Goal: Task Accomplishment & Management: Use online tool/utility

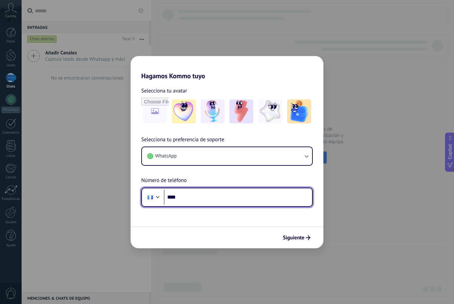
click at [190, 192] on input "****" at bounding box center [238, 197] width 148 height 15
type input "**********"
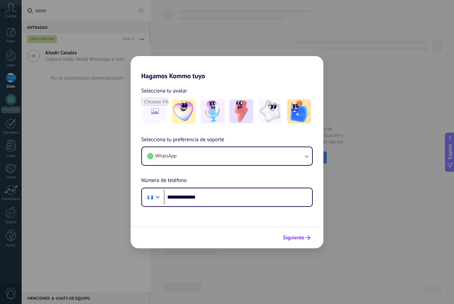
click at [292, 242] on button "Siguiente" at bounding box center [297, 237] width 34 height 11
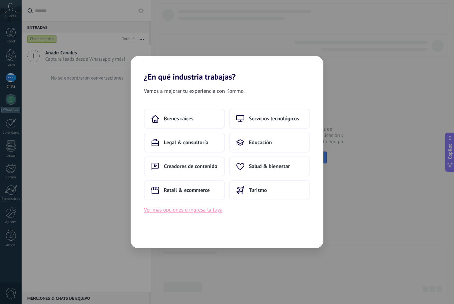
click at [197, 214] on button "Ver más opciones o ingresa la tuya" at bounding box center [183, 210] width 78 height 9
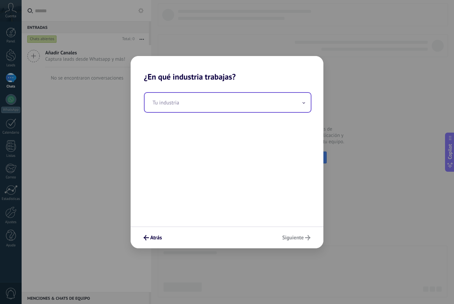
click at [201, 106] on input "text" at bounding box center [227, 102] width 166 height 19
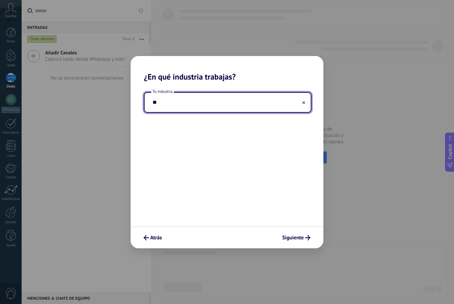
type input "*"
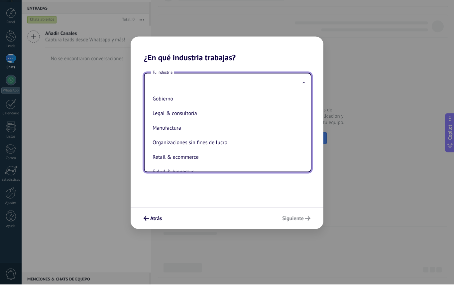
scroll to position [72, 0]
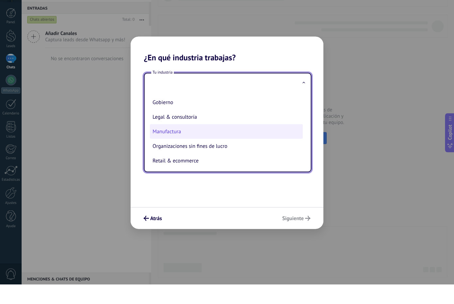
click at [179, 144] on li "Manufactura" at bounding box center [226, 151] width 153 height 15
type input "**********"
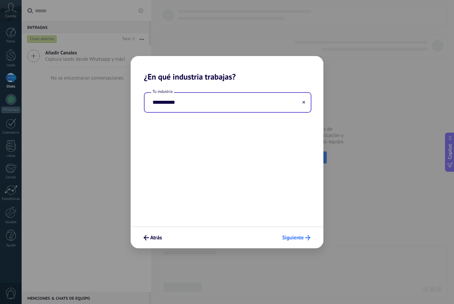
click at [301, 243] on button "Siguiente" at bounding box center [296, 237] width 34 height 11
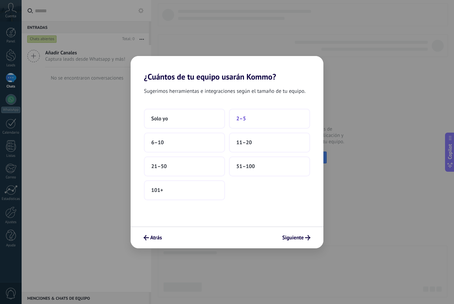
click at [256, 122] on button "2–5" at bounding box center [269, 119] width 81 height 20
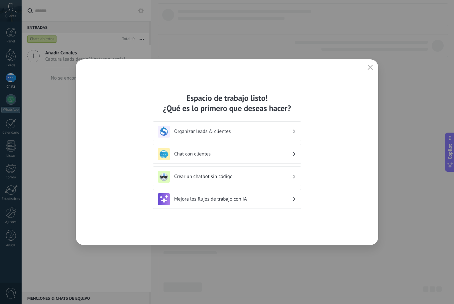
click at [285, 133] on h3 "Organizar leads & clientes" at bounding box center [233, 132] width 118 height 6
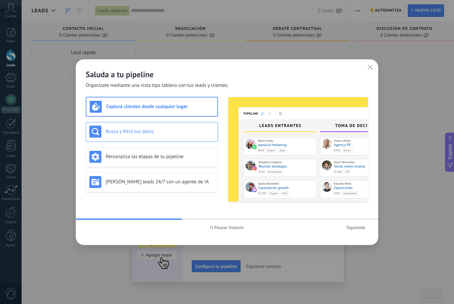
click at [181, 131] on h3 "Busca y filtra tus datos" at bounding box center [160, 132] width 109 height 6
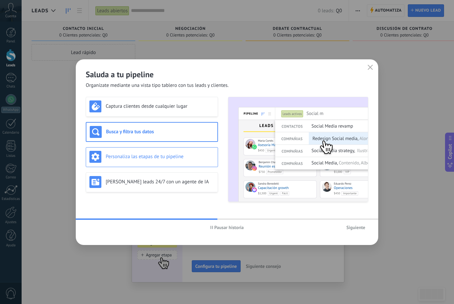
click at [189, 161] on div "Personaliza las etapas de tu pipeline" at bounding box center [151, 157] width 125 height 12
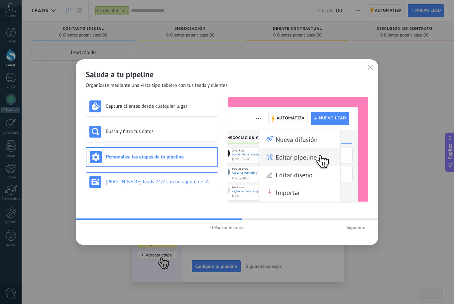
click at [178, 187] on div "[PERSON_NAME] leads 24/7 con un agente de IA" at bounding box center [151, 182] width 125 height 12
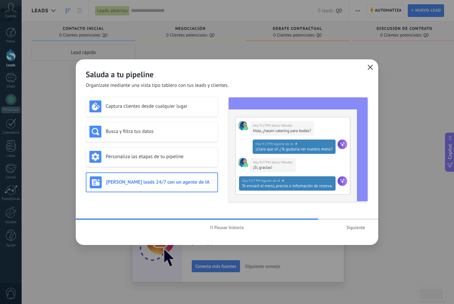
click at [368, 70] on icon "button" at bounding box center [369, 67] width 5 height 5
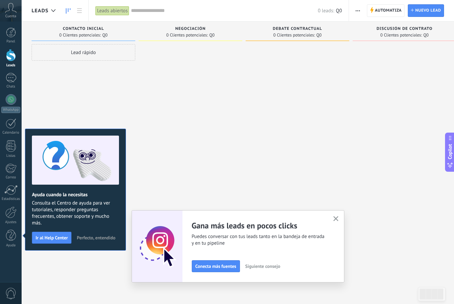
click at [19, 53] on link "Leads" at bounding box center [11, 58] width 22 height 19
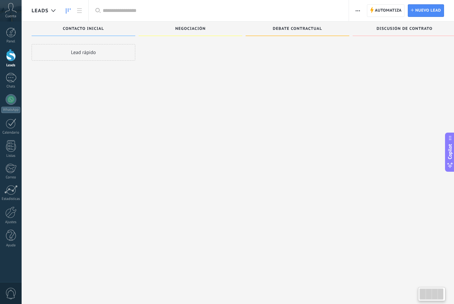
click at [9, 56] on div at bounding box center [11, 55] width 10 height 12
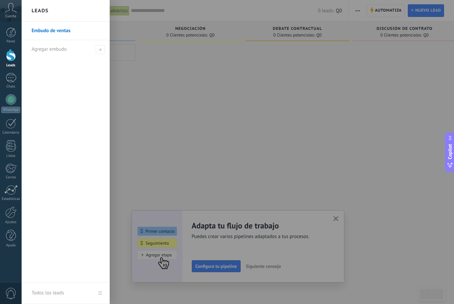
click at [65, 31] on link "Embudo de ventas" at bounding box center [67, 31] width 71 height 19
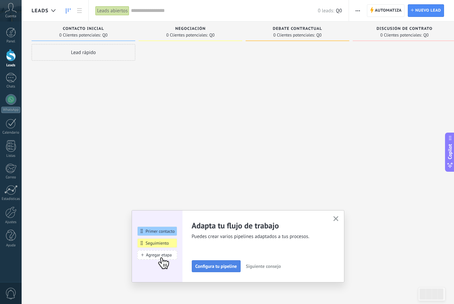
click at [230, 268] on span "Configura tu pipeline" at bounding box center [216, 266] width 42 height 5
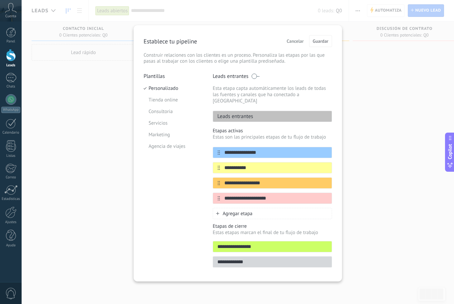
click at [298, 41] on span "Cancelar" at bounding box center [295, 41] width 17 height 5
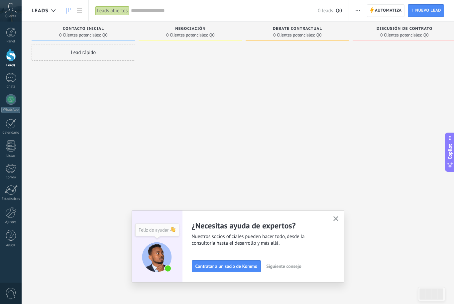
click at [338, 222] on button "button" at bounding box center [335, 219] width 8 height 9
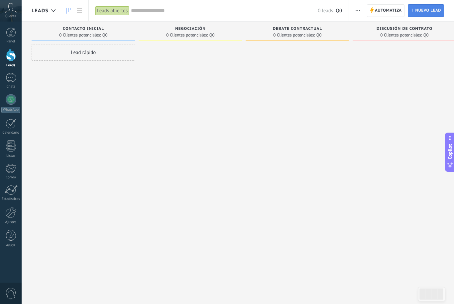
click at [421, 8] on span "Nuevo lead" at bounding box center [428, 11] width 26 height 12
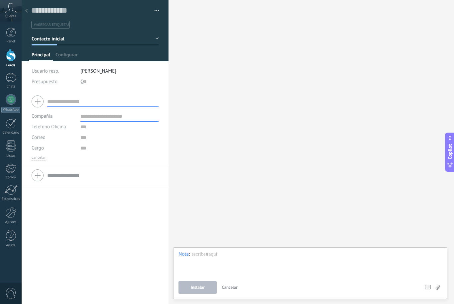
click at [98, 102] on input "text" at bounding box center [102, 101] width 111 height 11
type input "**********"
click at [92, 119] on input "text" at bounding box center [119, 116] width 78 height 11
click at [83, 129] on input "text" at bounding box center [119, 127] width 78 height 11
click at [84, 140] on input "text" at bounding box center [119, 137] width 78 height 11
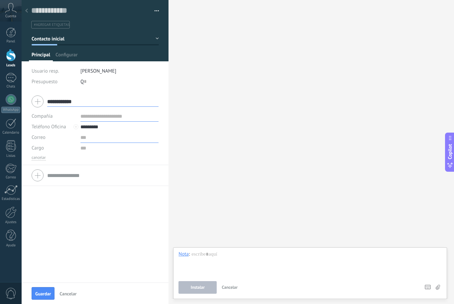
type input "*********"
click at [82, 150] on input "text" at bounding box center [119, 148] width 78 height 11
click at [85, 83] on input "text" at bounding box center [85, 81] width 3 height 11
type input "*"
click at [99, 120] on input "text" at bounding box center [119, 116] width 78 height 11
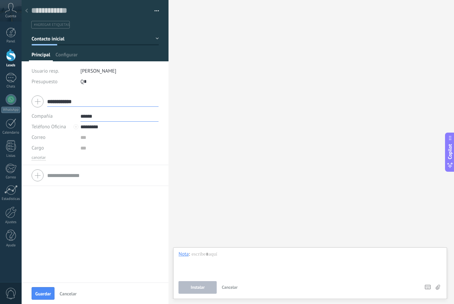
type input "******"
click at [85, 138] on input "text" at bounding box center [119, 137] width 78 height 11
type input "******"
click at [83, 151] on input "text" at bounding box center [119, 148] width 78 height 11
type input "*"
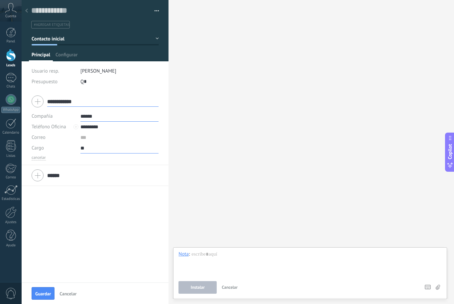
type input "*"
type input "**********"
click at [41, 179] on div "******" at bounding box center [95, 175] width 127 height 17
click at [84, 139] on input "text" at bounding box center [119, 137] width 78 height 11
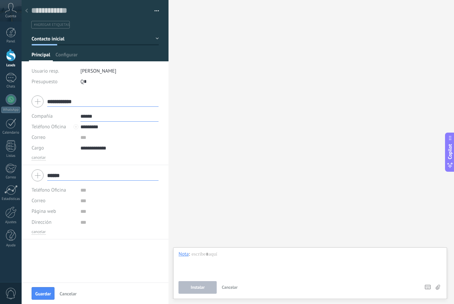
click at [112, 161] on div "cancelar" at bounding box center [95, 157] width 127 height 5
click at [68, 58] on span "Configurar" at bounding box center [66, 57] width 22 height 10
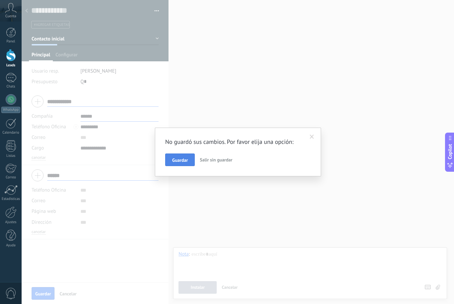
click at [178, 161] on span "Guardar" at bounding box center [180, 160] width 16 height 5
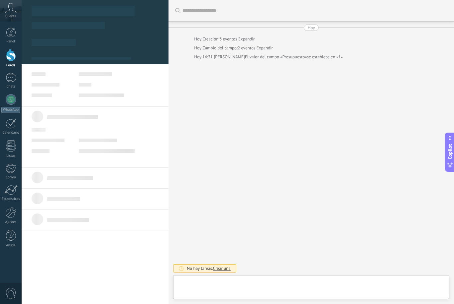
type textarea "***"
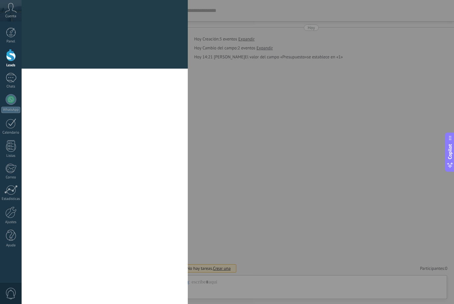
scroll to position [7, 0]
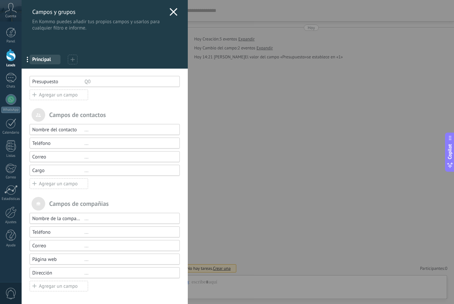
click at [68, 184] on div "Agregar un campo" at bounding box center [59, 184] width 58 height 11
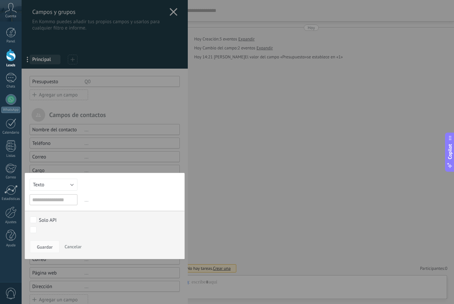
click at [65, 188] on button "Texto" at bounding box center [54, 185] width 48 height 12
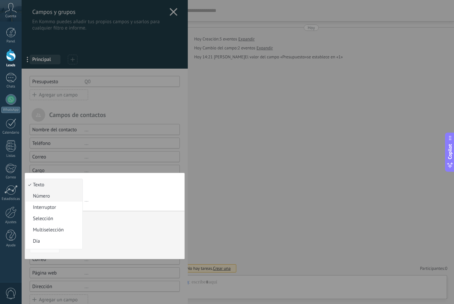
click at [62, 198] on span "Número" at bounding box center [53, 196] width 55 height 6
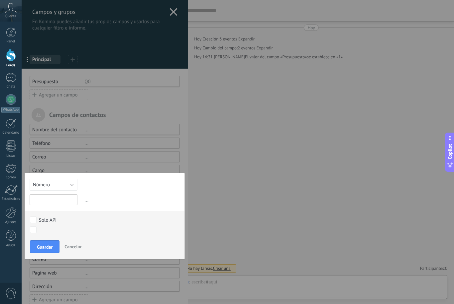
click at [58, 201] on input "text" at bounding box center [54, 200] width 48 height 11
type input "***"
click at [46, 248] on span "Guardar" at bounding box center [45, 247] width 16 height 5
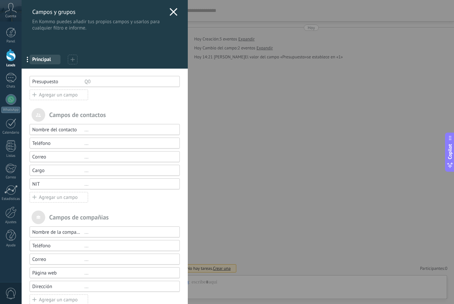
click at [57, 200] on div "Agregar un campo" at bounding box center [59, 197] width 58 height 11
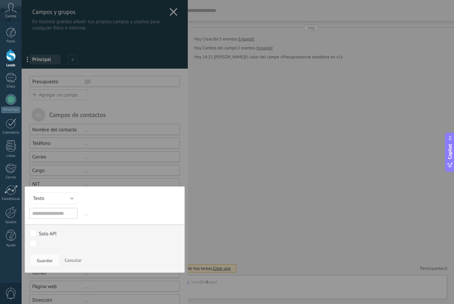
click at [60, 201] on button "Texto" at bounding box center [54, 199] width 48 height 12
click at [57, 247] on span "Multiselección" at bounding box center [53, 244] width 55 height 6
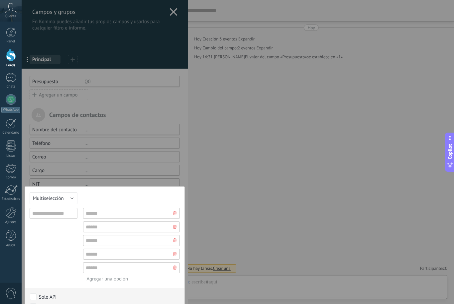
click at [66, 198] on button "Multiselección" at bounding box center [54, 199] width 48 height 12
click at [47, 239] on span "Día" at bounding box center [53, 235] width 55 height 6
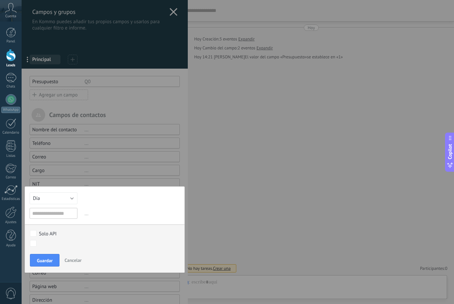
click at [65, 196] on button "Día" at bounding box center [54, 199] width 48 height 12
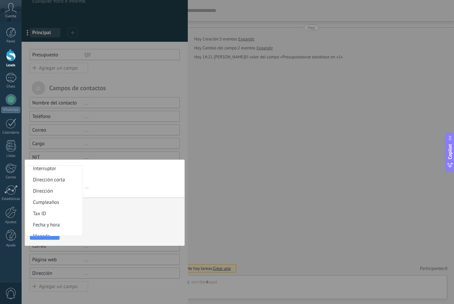
scroll to position [94, 0]
click at [45, 217] on span "Tax ID" at bounding box center [53, 213] width 55 height 6
type input "******"
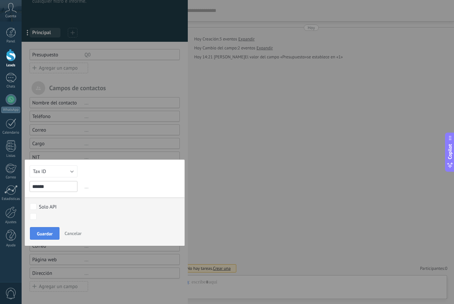
click at [46, 233] on span "Guardar" at bounding box center [45, 234] width 16 height 5
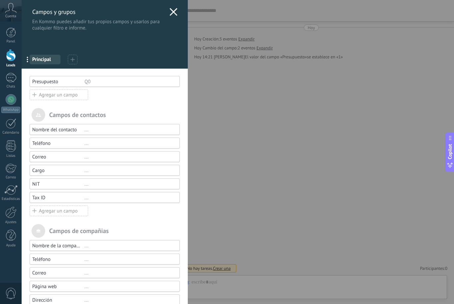
scroll to position [0, 0]
click at [178, 11] on div "Campos y grupos En Kommo puedes añadir tus propios campos y usarlos para cualqu…" at bounding box center [105, 15] width 166 height 31
click at [175, 9] on icon at bounding box center [173, 12] width 8 height 8
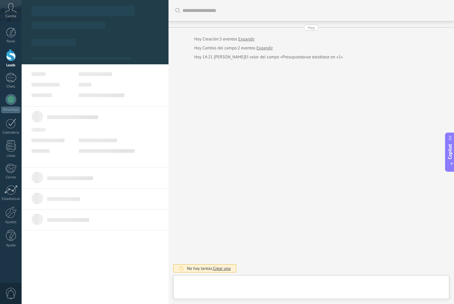
scroll to position [7, 0]
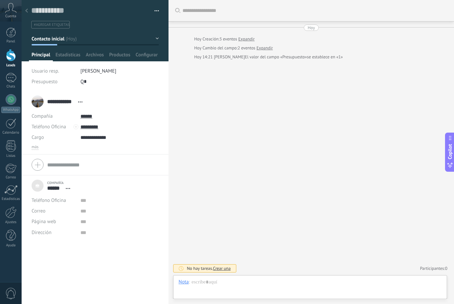
click at [36, 104] on div "**********" at bounding box center [59, 101] width 54 height 17
click at [84, 104] on span "Abrir detalle Copie el nombre Desatar Contacto principal" at bounding box center [80, 102] width 11 height 5
click at [111, 113] on link "Abrir detalle" at bounding box center [101, 111] width 27 height 6
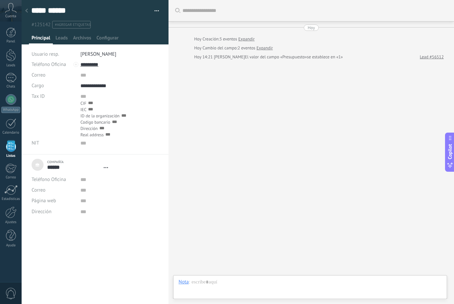
scroll to position [7, 0]
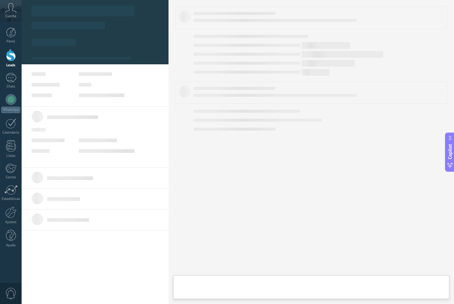
type textarea "***"
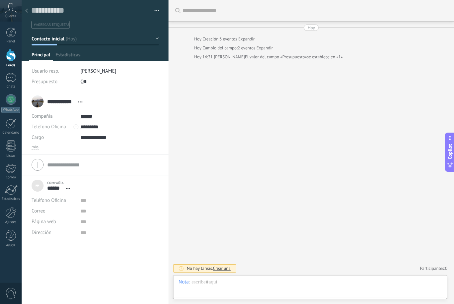
scroll to position [7, 0]
click at [36, 105] on div "**********" at bounding box center [59, 101] width 54 height 17
click at [231, 282] on div at bounding box center [309, 289] width 263 height 20
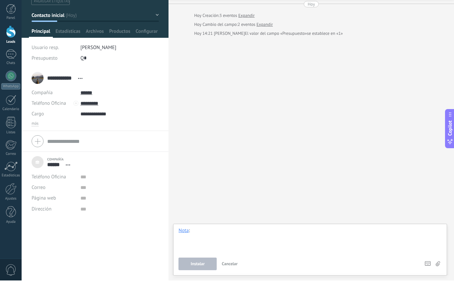
scroll to position [0, 0]
click at [209, 282] on button "Instalar" at bounding box center [197, 288] width 38 height 13
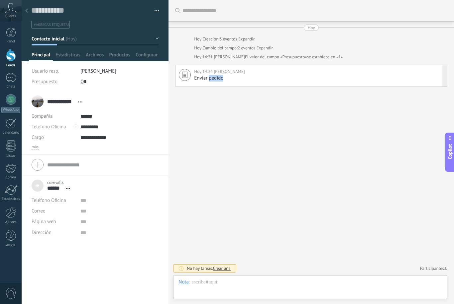
click at [388, 80] on div "Enviar pedido" at bounding box center [318, 78] width 249 height 7
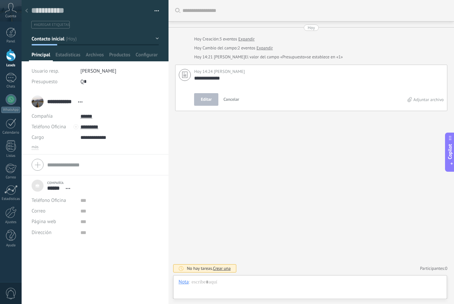
scroll to position [7, 0]
click at [432, 99] on label "Adjuntar archivo" at bounding box center [425, 100] width 36 height 6
click at [0, 0] on input "Adjuntar archivo" at bounding box center [0, 0] width 0 height 0
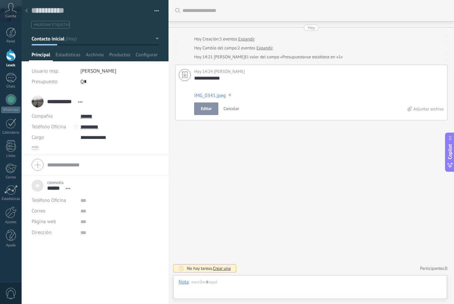
click at [229, 95] on span "×" at bounding box center [229, 94] width 10 height 13
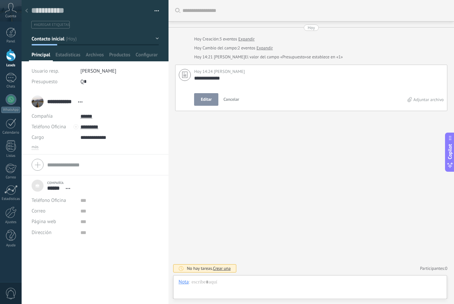
click at [421, 102] on label "Adjuntar archivo" at bounding box center [425, 100] width 36 height 6
click at [0, 0] on input "Adjuntar archivo" at bounding box center [0, 0] width 0 height 0
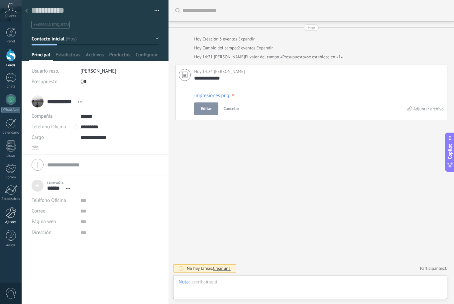
click at [15, 214] on div at bounding box center [10, 213] width 11 height 12
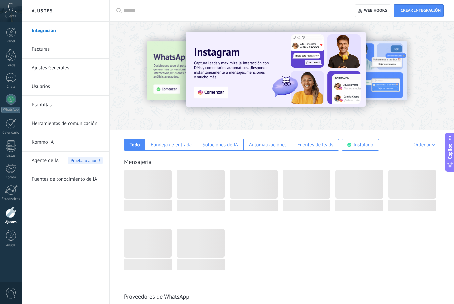
click at [50, 86] on link "Usuarios" at bounding box center [67, 86] width 71 height 19
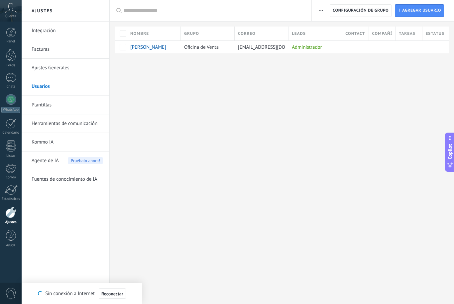
click at [77, 105] on link "Plantillas" at bounding box center [67, 105] width 71 height 19
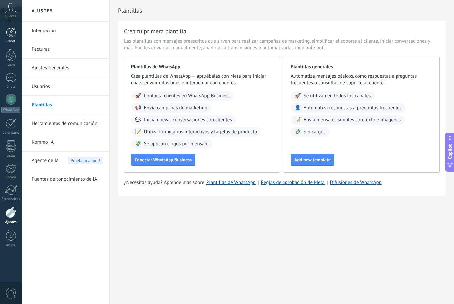
click at [11, 31] on div at bounding box center [11, 33] width 10 height 10
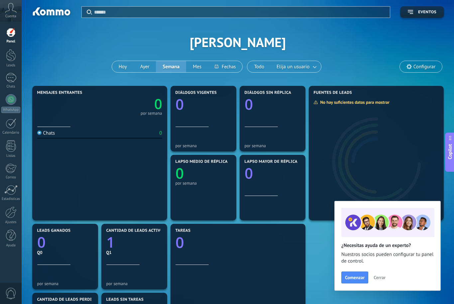
type textarea "**********"
click at [11, 57] on div at bounding box center [11, 55] width 10 height 12
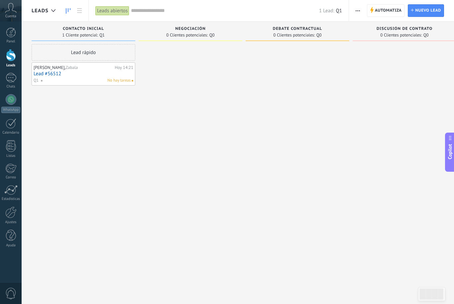
click at [159, 162] on div at bounding box center [190, 153] width 104 height 218
click at [12, 81] on div at bounding box center [11, 78] width 11 height 10
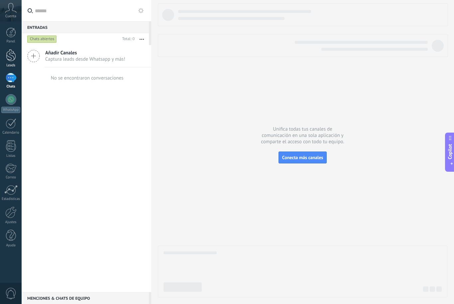
click at [5, 50] on link "Leads" at bounding box center [11, 58] width 22 height 19
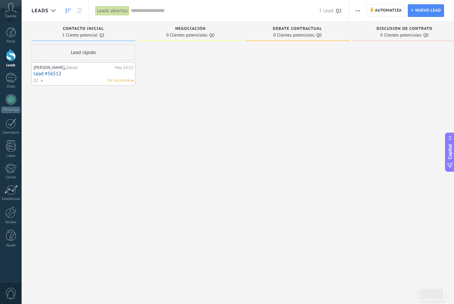
click at [11, 14] on span "Cuenta" at bounding box center [10, 16] width 11 height 4
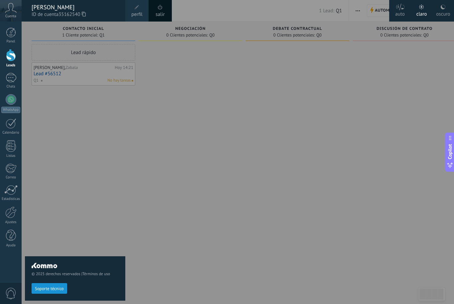
click at [12, 11] on icon at bounding box center [11, 8] width 12 height 10
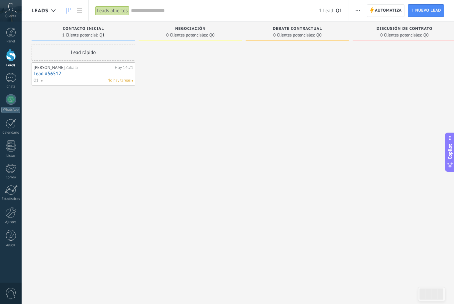
click at [10, 10] on icon at bounding box center [11, 8] width 12 height 10
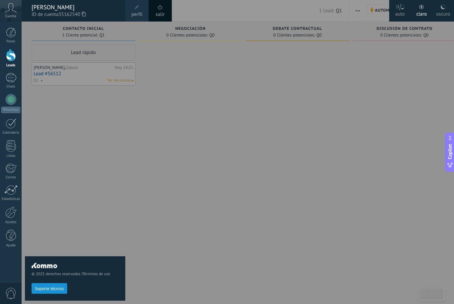
click at [228, 120] on div at bounding box center [249, 152] width 454 height 304
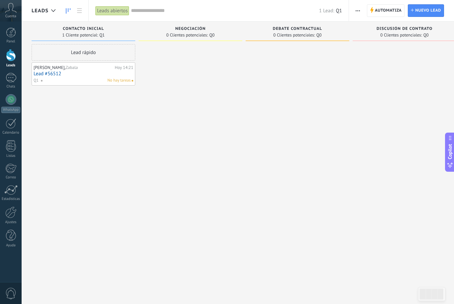
click at [358, 11] on use "button" at bounding box center [357, 10] width 4 height 1
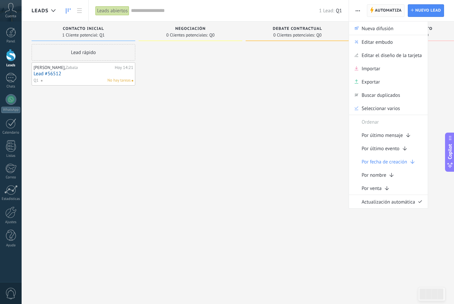
click at [388, 11] on span "Automatiza" at bounding box center [388, 11] width 27 height 12
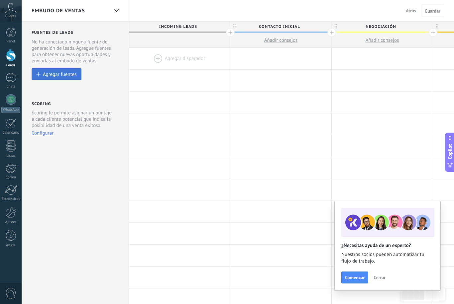
click at [60, 77] on div "Agregar fuentes" at bounding box center [60, 74] width 34 height 6
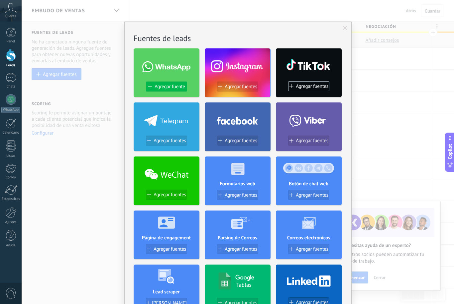
click at [173, 88] on span "Agregar fuente" at bounding box center [169, 87] width 30 height 6
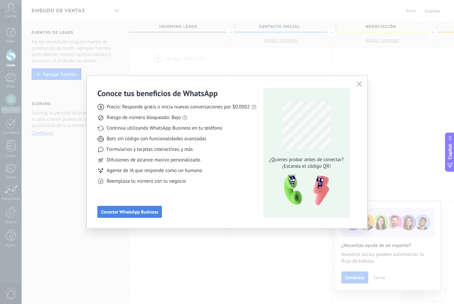
click at [145, 214] on span "Conectar WhatsApp Business" at bounding box center [129, 212] width 57 height 5
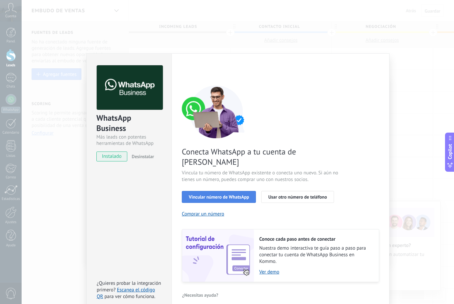
click at [228, 195] on span "Vincular número de WhatsApp" at bounding box center [219, 197] width 60 height 5
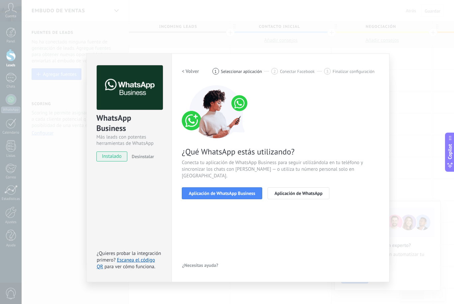
click at [74, 0] on div "WhatsApp Business Más leads con potentes herramientas de WhatsApp instalado Des…" at bounding box center [238, 152] width 432 height 304
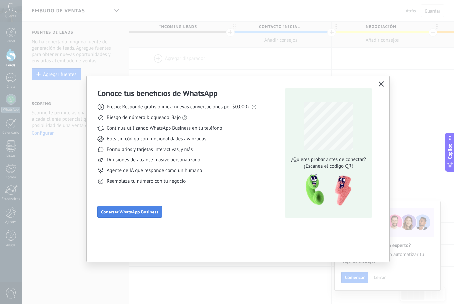
click at [119, 214] on span "Conectar WhatsApp Business" at bounding box center [129, 212] width 57 height 5
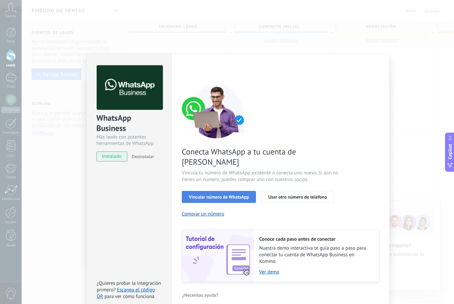
click at [233, 191] on button "Vincular número de WhatsApp" at bounding box center [219, 197] width 74 height 12
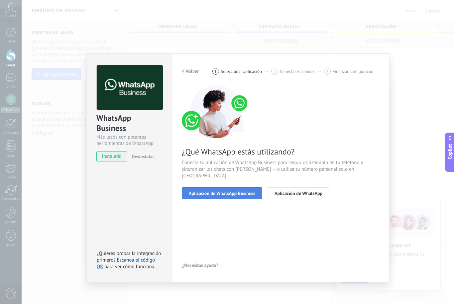
click at [237, 191] on span "Aplicación de WhatsApp Business" at bounding box center [222, 193] width 66 height 5
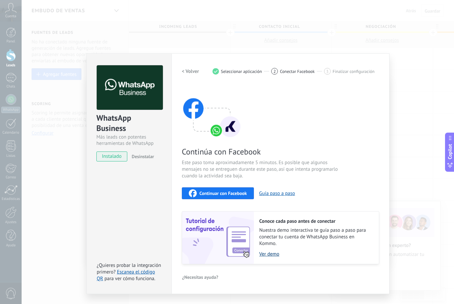
click at [266, 256] on link "Ver demo" at bounding box center [315, 254] width 113 height 6
click at [218, 192] on span "Continuar con Facebook" at bounding box center [222, 193] width 47 height 5
click at [220, 196] on span "Continuar con Facebook" at bounding box center [222, 193] width 47 height 5
